Goal: Task Accomplishment & Management: Use online tool/utility

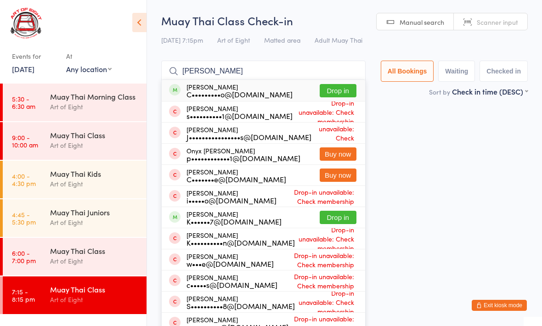
type input "[PERSON_NAME]"
click at [329, 90] on button "Drop in" at bounding box center [338, 90] width 37 height 13
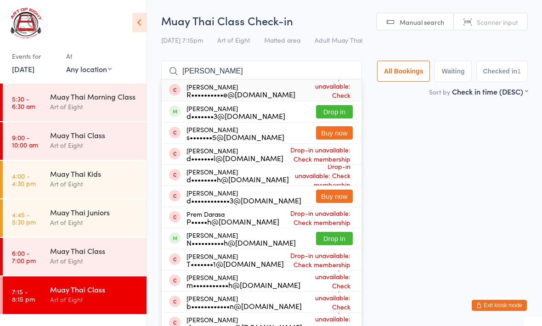
type input "[PERSON_NAME]"
click at [322, 112] on button "Drop in" at bounding box center [334, 111] width 37 height 13
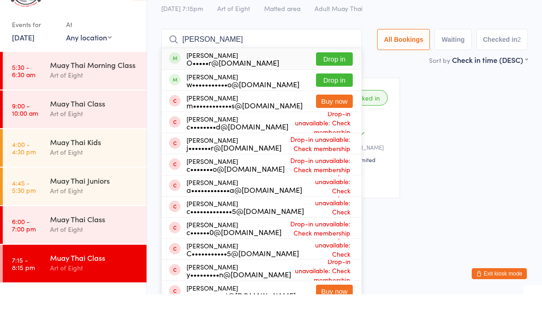
type input "[PERSON_NAME]"
click at [327, 105] on button "Drop in" at bounding box center [334, 111] width 37 height 13
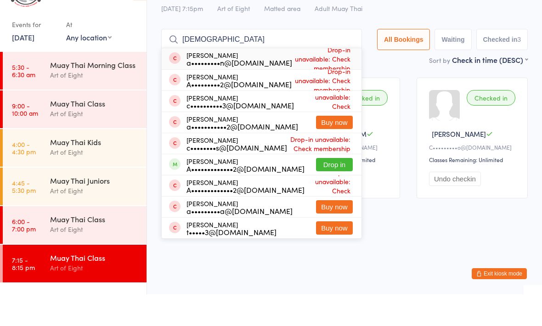
type input "[DEMOGRAPHIC_DATA]"
click at [327, 190] on button "Drop in" at bounding box center [334, 196] width 37 height 13
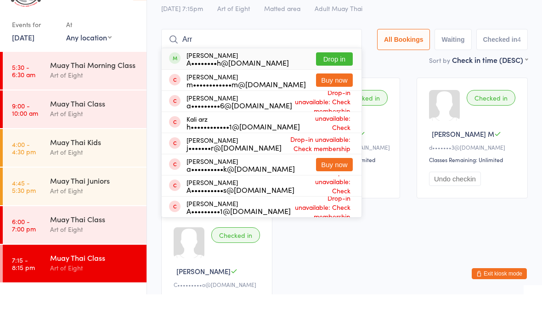
type input "Arr"
click at [331, 84] on button "Drop in" at bounding box center [334, 90] width 37 height 13
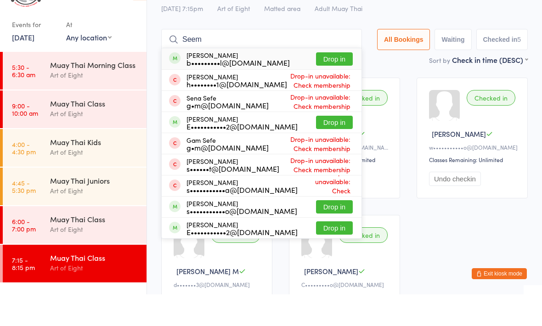
type input "Seem"
click at [336, 84] on button "Drop in" at bounding box center [334, 90] width 37 height 13
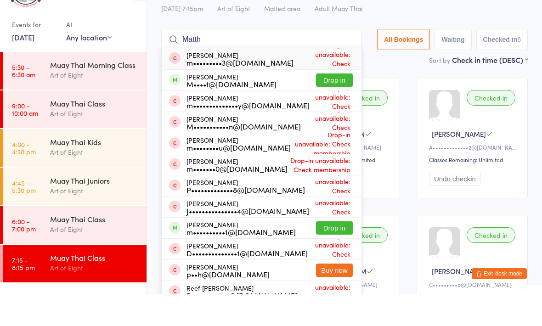
type input "Matth"
click at [329, 105] on button "Drop in" at bounding box center [334, 111] width 37 height 13
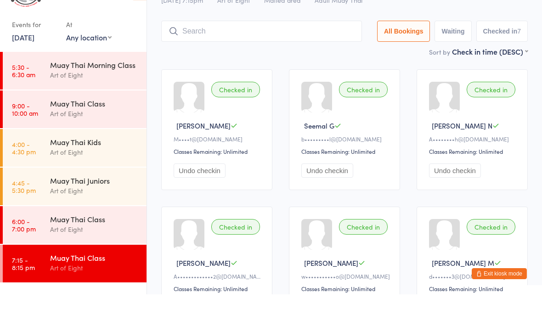
scroll to position [26, 0]
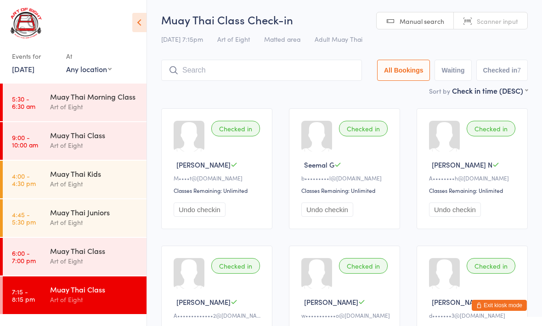
click at [318, 61] on input "search" at bounding box center [261, 70] width 201 height 21
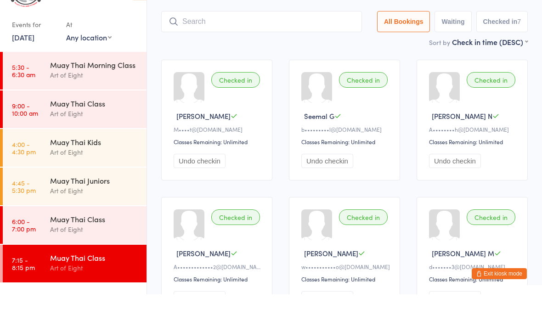
scroll to position [30, 0]
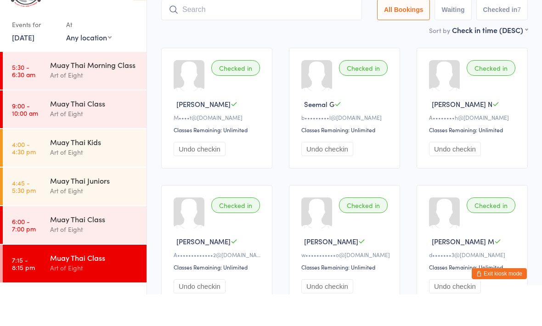
type input "Z"
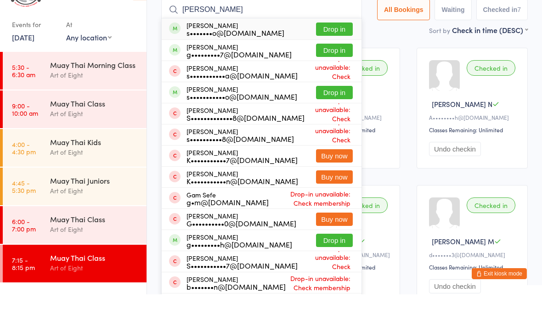
type input "[PERSON_NAME]"
click at [339, 75] on button "Drop in" at bounding box center [334, 81] width 37 height 13
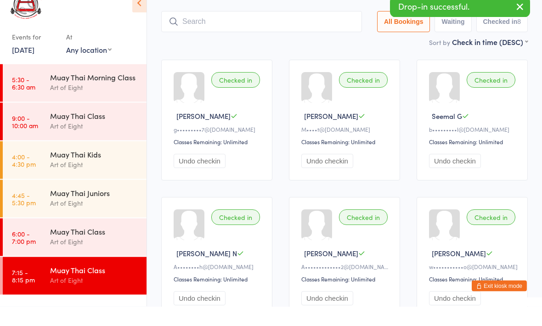
scroll to position [2, 0]
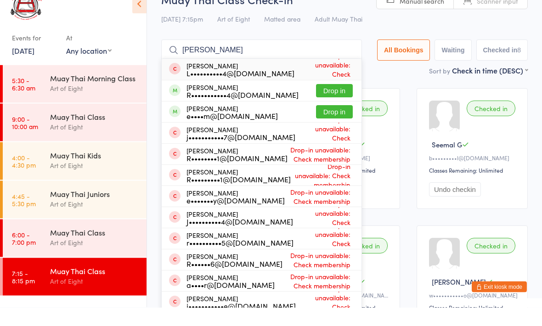
type input "[PERSON_NAME]"
click at [333, 103] on button "Drop in" at bounding box center [334, 109] width 37 height 13
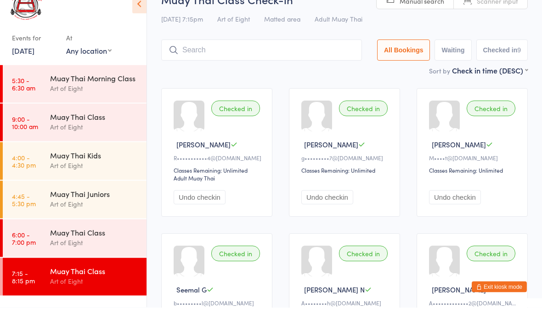
type input "W"
type input "[PERSON_NAME]"
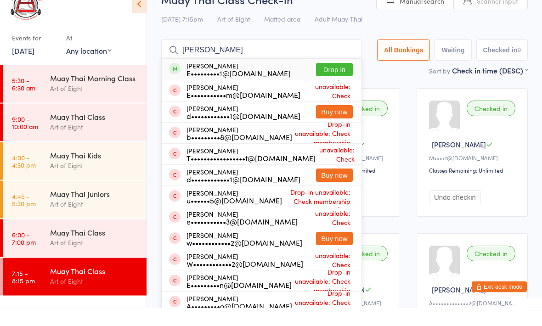
click at [327, 82] on button "Drop in" at bounding box center [334, 88] width 37 height 13
